Goal: Information Seeking & Learning: Learn about a topic

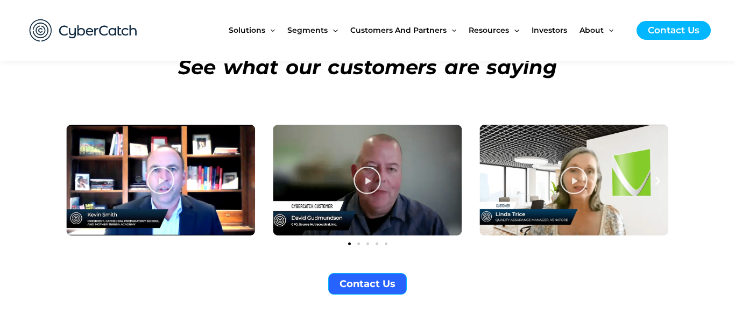
scroll to position [3901, 0]
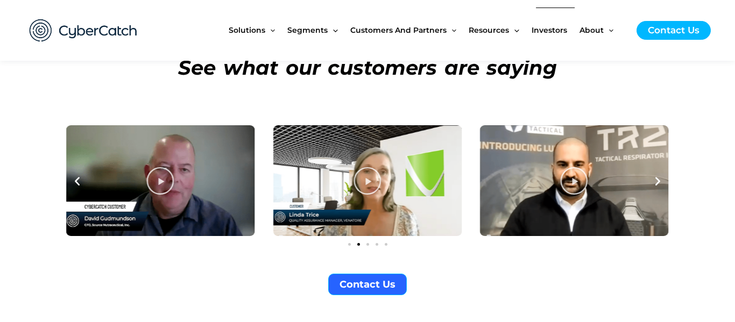
click at [553, 31] on span "Investors" at bounding box center [550, 30] width 36 height 45
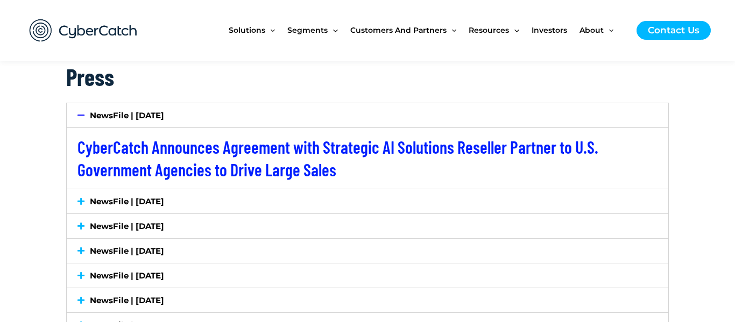
scroll to position [1783, 0]
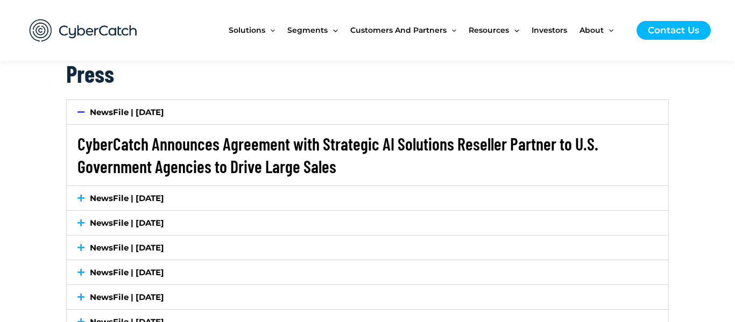
click at [150, 146] on link "CyberCatch Announces Agreement with Strategic AI Solutions Reseller Partner to …" at bounding box center [337, 154] width 521 height 43
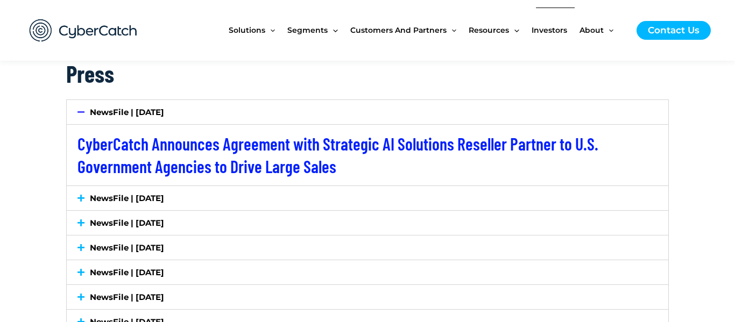
click at [549, 30] on span "Investors" at bounding box center [550, 30] width 36 height 45
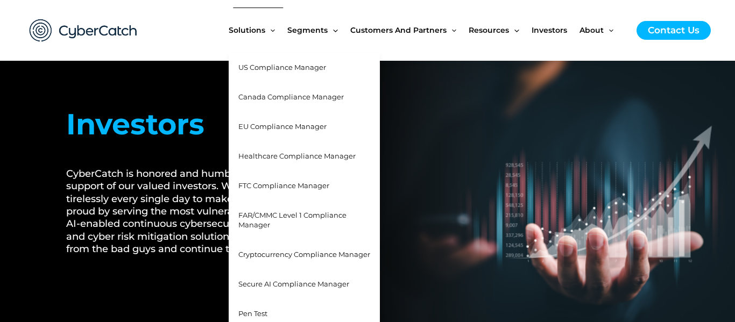
scroll to position [10, 0]
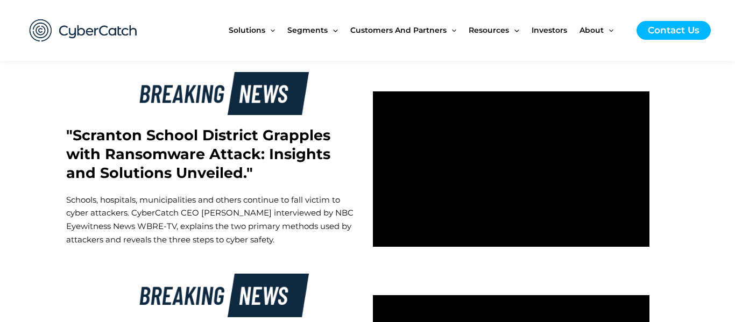
scroll to position [2632, 0]
